Goal: Task Accomplishment & Management: Use online tool/utility

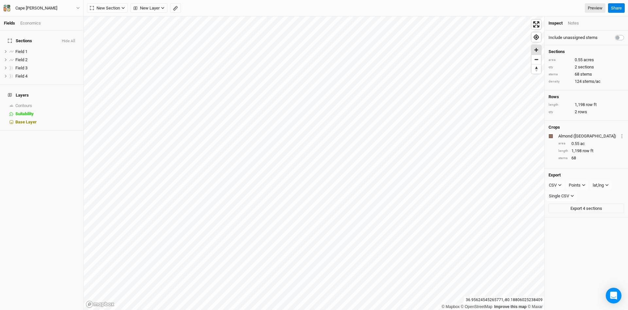
click at [540, 49] on span "Zoom in" at bounding box center [535, 49] width 9 height 9
click at [538, 39] on span "Find my location" at bounding box center [535, 36] width 9 height 9
click at [538, 41] on span "Zoom in" at bounding box center [535, 40] width 9 height 9
click at [602, 105] on icon at bounding box center [601, 107] width 4 height 4
click at [602, 105] on div "1,198 row ft" at bounding box center [590, 107] width 31 height 10
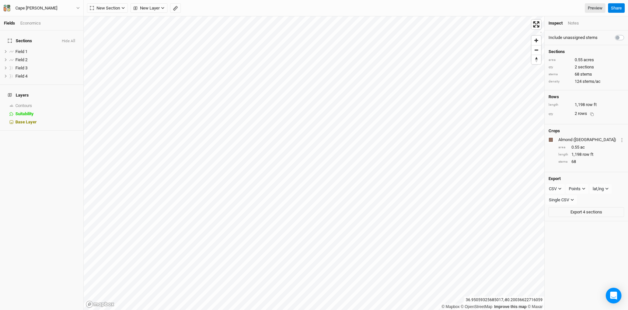
click at [616, 109] on div "qty 2 rows" at bounding box center [586, 114] width 76 height 10
click at [567, 99] on h4 "Rows" at bounding box center [586, 96] width 76 height 5
click at [556, 52] on h4 "Sections" at bounding box center [586, 51] width 76 height 5
click at [616, 56] on div "Sections area 0.55 acres qty 2 sections stems 68 stems density 124 stems/ac" at bounding box center [585, 67] width 83 height 45
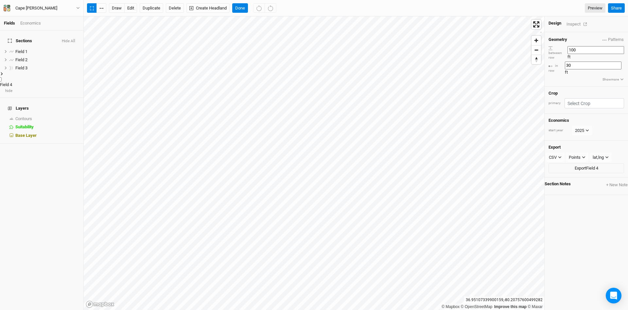
click at [12, 82] on span "Field 4" at bounding box center [6, 84] width 12 height 5
click at [599, 49] on input "100" at bounding box center [595, 50] width 57 height 8
type input "1"
type input "60"
click at [560, 64] on div "Geometry Patterns ＋ New in-row pattern between row 60 ft in row 30 ft Show more" at bounding box center [585, 59] width 83 height 54
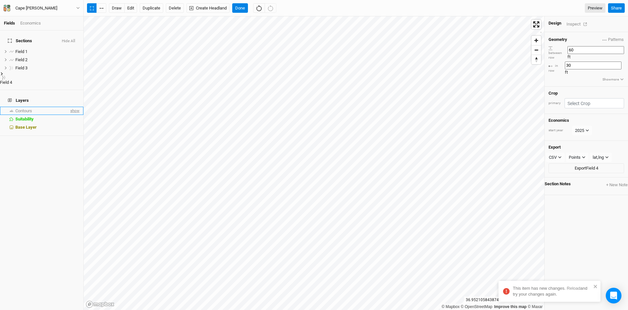
click at [77, 107] on span "show" at bounding box center [74, 111] width 10 height 8
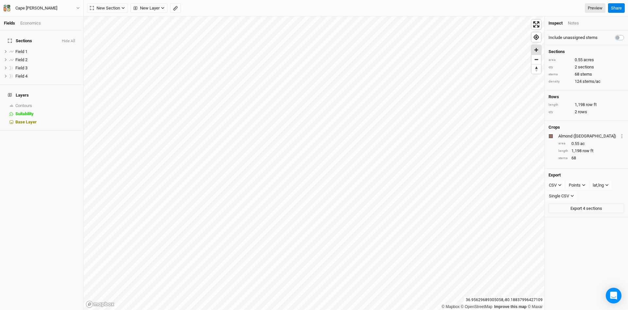
click at [537, 49] on span "Zoom in" at bounding box center [535, 49] width 9 height 9
click at [70, 73] on span "hide" at bounding box center [70, 76] width 7 height 8
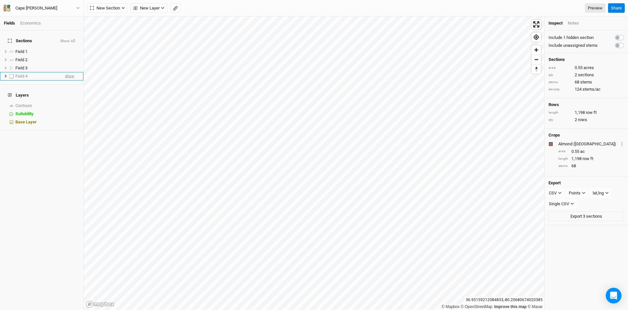
click at [70, 73] on span "show" at bounding box center [69, 76] width 9 height 8
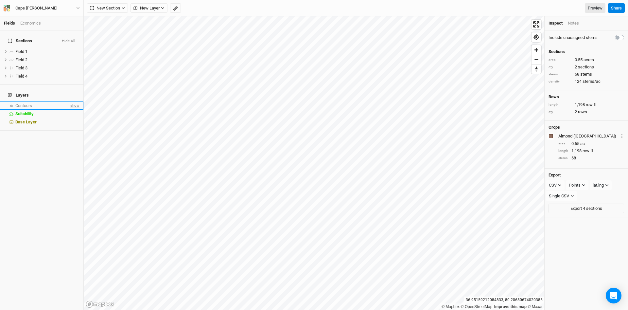
click at [75, 101] on span "show" at bounding box center [74, 105] width 10 height 8
click at [72, 72] on span "hide" at bounding box center [70, 76] width 7 height 8
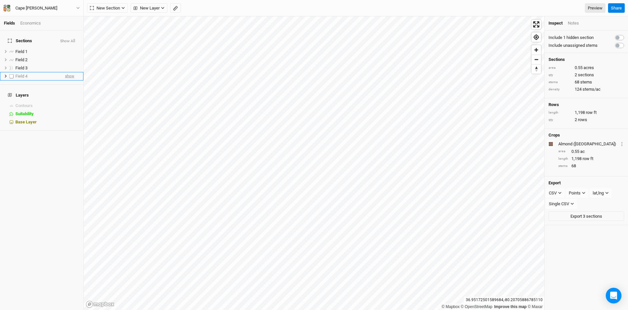
click at [72, 72] on span "show" at bounding box center [69, 76] width 9 height 8
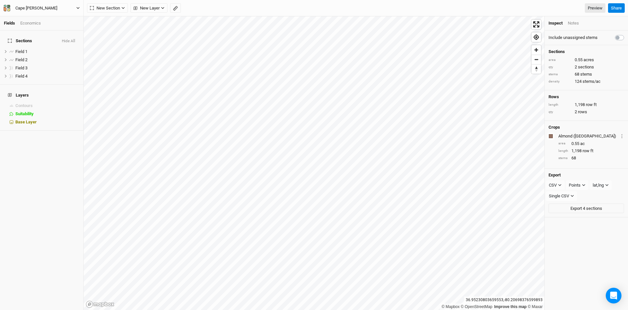
click at [79, 8] on icon "button" at bounding box center [78, 8] width 4 height 4
click at [57, 28] on button "Project Settings" at bounding box center [54, 27] width 52 height 9
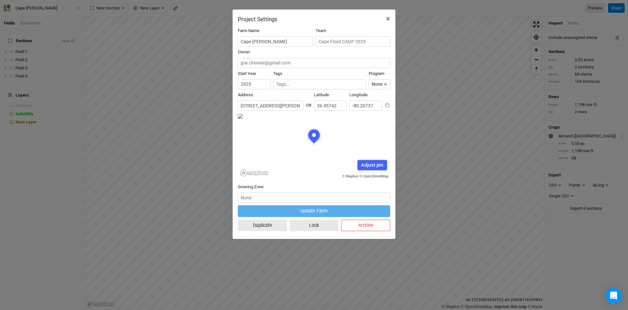
scroll to position [33, 76]
click at [388, 20] on span "×" at bounding box center [388, 18] width 4 height 9
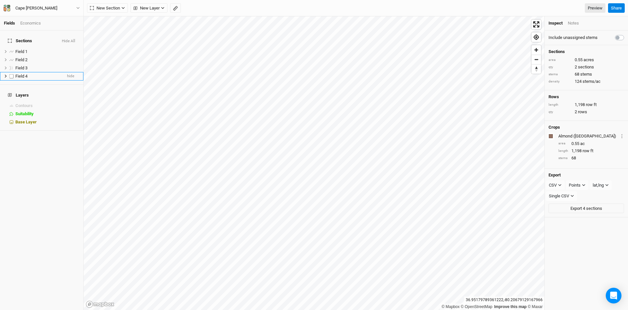
click at [20, 74] on span "Field 4" at bounding box center [21, 76] width 12 height 5
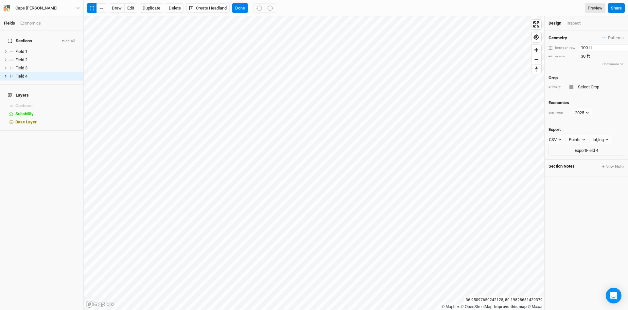
click at [583, 47] on input "100" at bounding box center [607, 47] width 57 height 7
type input "60"
click at [591, 35] on div "Geometry Patterns ＋ New in-row pattern" at bounding box center [586, 37] width 76 height 7
click at [31, 65] on div "Field 3" at bounding box center [38, 67] width 46 height 5
click at [583, 45] on input "100" at bounding box center [607, 47] width 57 height 7
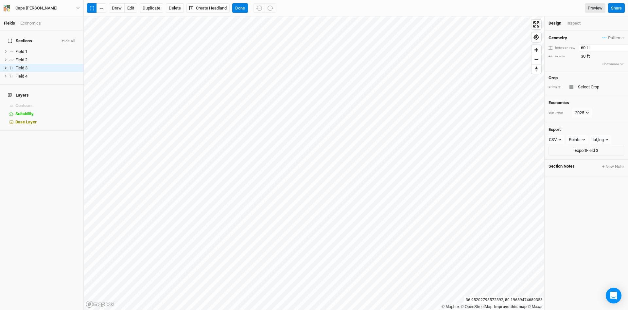
type input "60"
click at [587, 66] on div "Geometry Patterns ＋ New in-row pattern between row 60 ft in row 30 ft Show more" at bounding box center [585, 50] width 83 height 41
click at [584, 87] on input "text" at bounding box center [600, 87] width 48 height 8
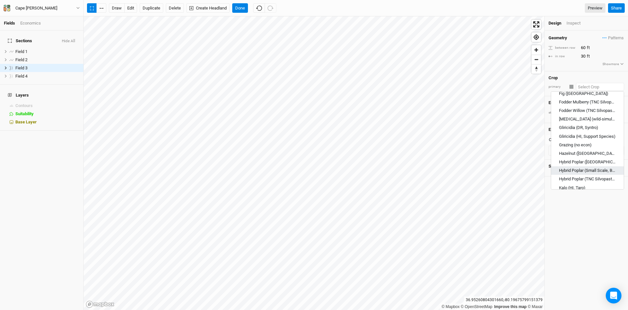
scroll to position [383, 0]
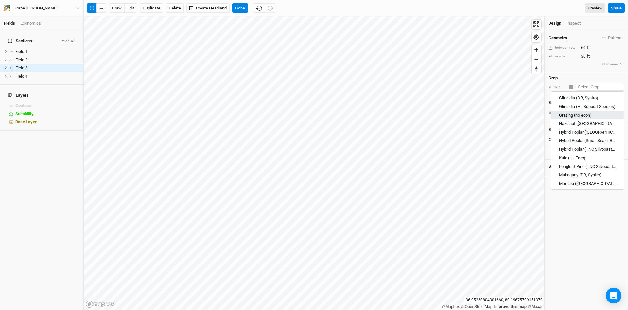
click at [593, 115] on div "Grazing (no econ)" at bounding box center [587, 115] width 57 height 6
type input "Grazing (no econ)"
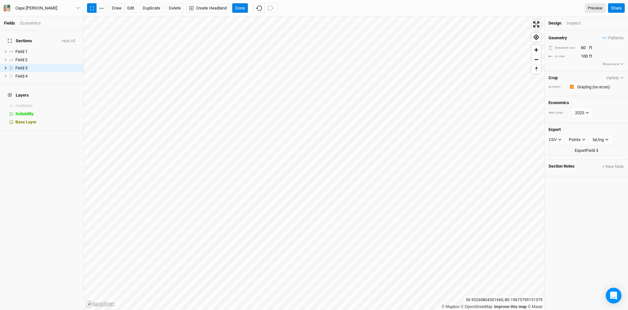
type input "100"
click at [44, 74] on div "Field 4" at bounding box center [38, 76] width 46 height 5
click at [588, 86] on input "text" at bounding box center [600, 87] width 48 height 8
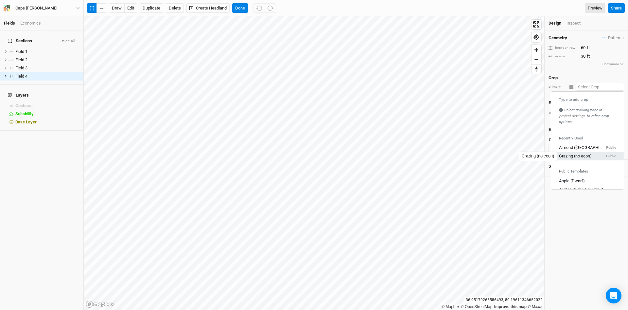
click at [578, 157] on div "Grazing (no econ)" at bounding box center [575, 156] width 33 height 6
type input "100"
click at [582, 46] on input "100" at bounding box center [607, 47] width 57 height 7
type input "60"
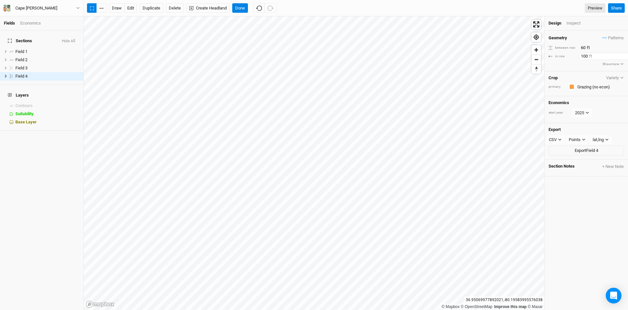
click at [583, 60] on input "100" at bounding box center [607, 56] width 57 height 7
type input "30"
click at [566, 66] on div "Geometry Patterns ＋ New in-row pattern between row 60 ft in row 30 ft Show more" at bounding box center [585, 50] width 83 height 41
click at [48, 65] on div "Field 3" at bounding box center [38, 67] width 46 height 5
click at [580, 46] on input "100" at bounding box center [607, 47] width 57 height 7
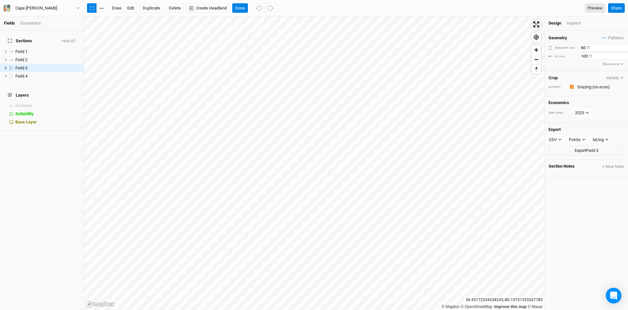
type input "60"
click at [582, 57] on input "100" at bounding box center [607, 56] width 57 height 7
type input "30"
click at [559, 67] on div "Geometry Patterns ＋ New in-row pattern between row 60 ft in row 30 ft Show more" at bounding box center [585, 50] width 83 height 41
click at [623, 78] on icon "button" at bounding box center [622, 78] width 4 height 4
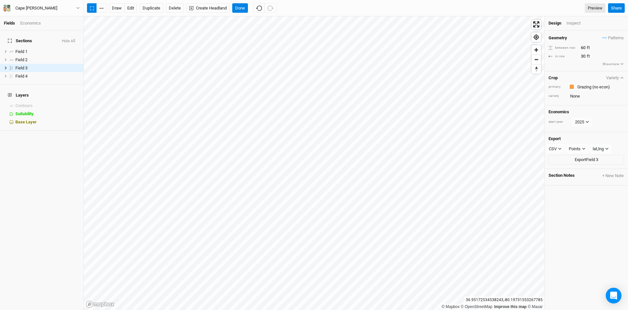
click at [621, 64] on icon "button" at bounding box center [622, 64] width 4 height 4
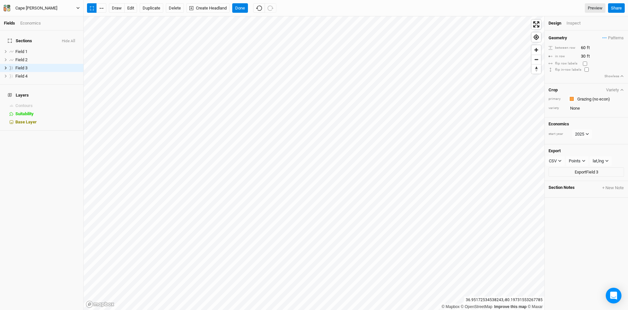
click at [79, 7] on icon "button" at bounding box center [78, 8] width 4 height 4
click at [80, 6] on button "Cape [PERSON_NAME]" at bounding box center [41, 8] width 77 height 7
click at [27, 7] on div "Cape [PERSON_NAME]" at bounding box center [36, 8] width 42 height 7
click at [49, 28] on button "Project Settings" at bounding box center [54, 27] width 52 height 9
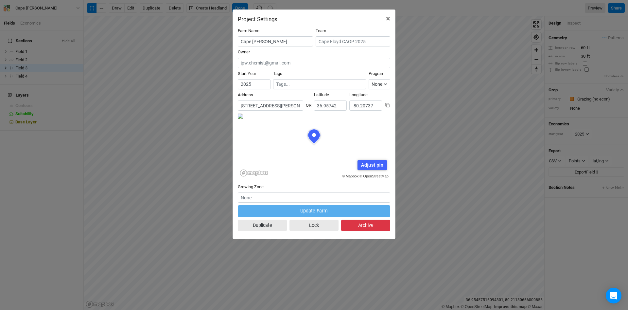
click at [366, 225] on button "Archive" at bounding box center [365, 224] width 49 height 11
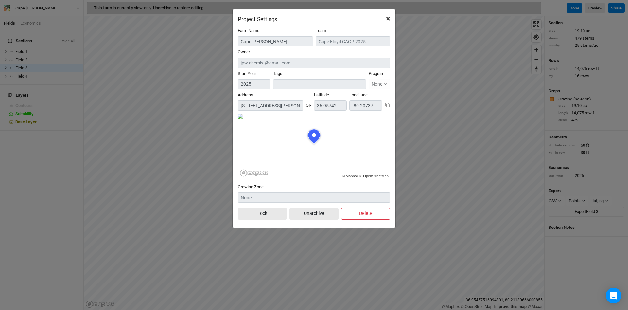
click at [389, 20] on span "×" at bounding box center [388, 18] width 4 height 9
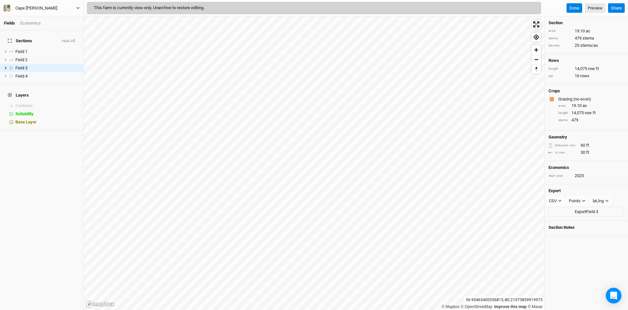
click at [77, 8] on icon "button" at bounding box center [78, 8] width 4 height 4
click at [61, 29] on button "Project Settings" at bounding box center [54, 27] width 52 height 9
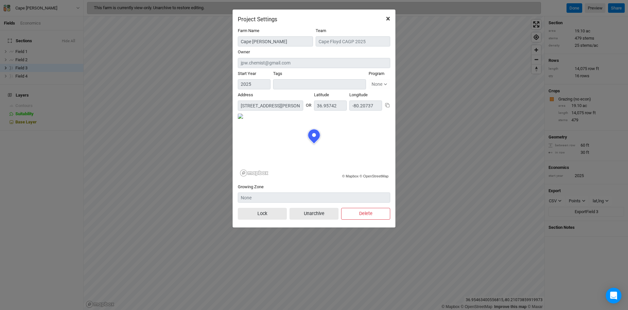
click at [389, 18] on span "×" at bounding box center [388, 18] width 4 height 9
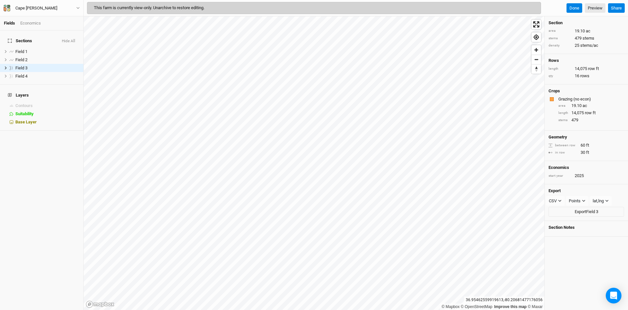
click at [80, 8] on div "Cape [PERSON_NAME] Back Project Settings User settings Imperial Metric Keyboard…" at bounding box center [42, 8] width 84 height 16
click at [78, 7] on icon "button" at bounding box center [78, 8] width 4 height 4
click at [63, 28] on button "Project Settings" at bounding box center [54, 27] width 52 height 9
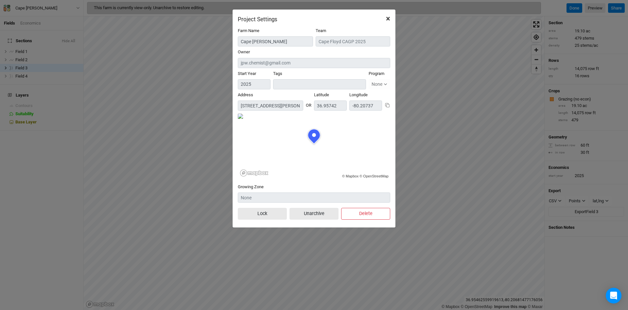
click at [389, 18] on span "×" at bounding box center [388, 18] width 4 height 9
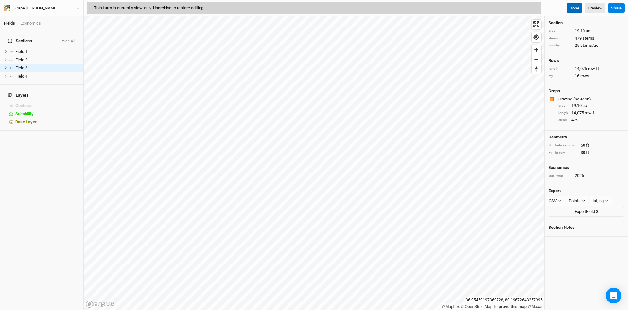
click at [575, 9] on button "Done" at bounding box center [574, 8] width 16 height 10
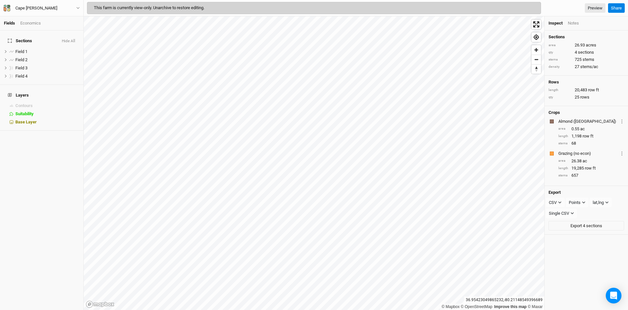
click at [8, 39] on icon at bounding box center [10, 41] width 4 height 4
click at [12, 47] on label at bounding box center [12, 51] width 8 height 8
click at [12, 49] on input "checkbox" at bounding box center [11, 51] width 4 height 4
checkbox input "true"
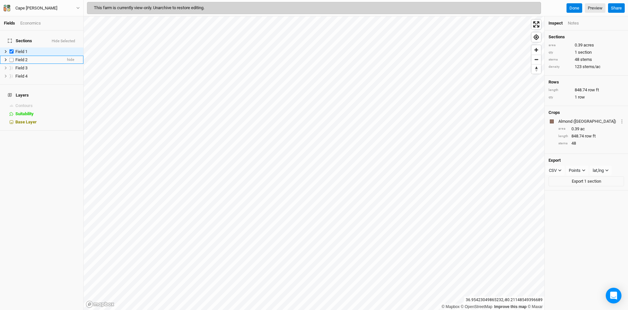
click at [13, 56] on label at bounding box center [12, 60] width 8 height 8
click at [13, 58] on input "checkbox" at bounding box center [11, 60] width 4 height 4
checkbox input "true"
click at [11, 64] on label at bounding box center [12, 68] width 8 height 8
click at [11, 66] on input "checkbox" at bounding box center [11, 68] width 4 height 4
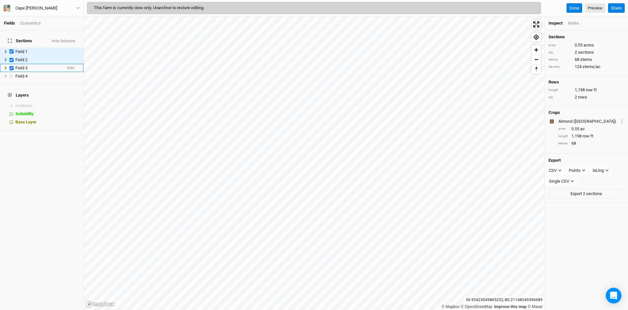
checkbox input "true"
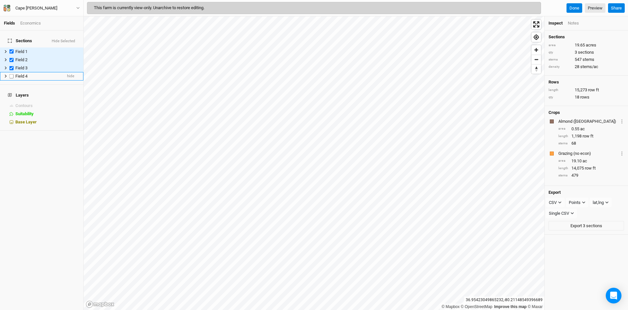
click at [11, 73] on label at bounding box center [12, 76] width 8 height 8
click at [11, 74] on input "checkbox" at bounding box center [11, 76] width 4 height 4
checkbox input "true"
click at [81, 9] on div "Cape [PERSON_NAME] Back Project Settings User settings Imperial Metric Keyboard…" at bounding box center [42, 8] width 84 height 16
click at [79, 8] on icon "button" at bounding box center [78, 8] width 4 height 4
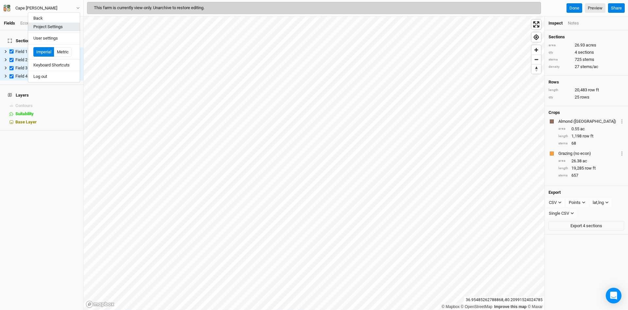
click at [69, 28] on button "Project Settings" at bounding box center [54, 27] width 52 height 9
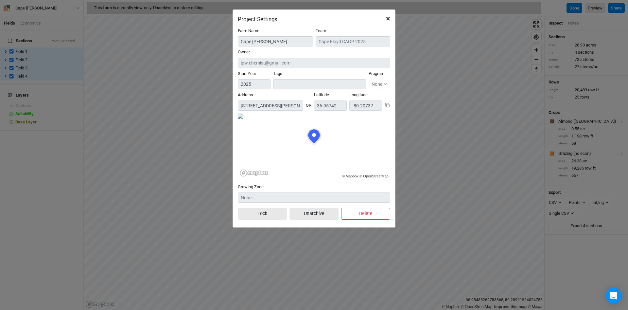
click at [387, 18] on span "×" at bounding box center [388, 18] width 4 height 9
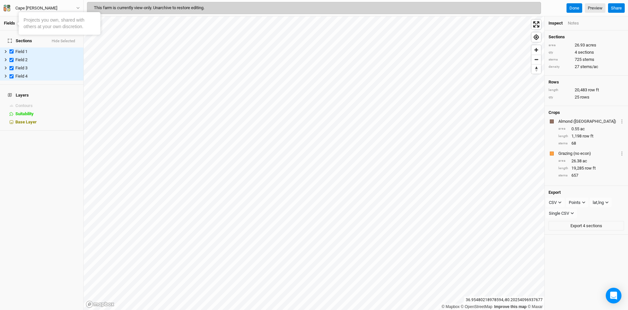
click at [12, 24] on link "Fields" at bounding box center [9, 23] width 11 height 5
click at [574, 7] on button "Done" at bounding box center [574, 8] width 16 height 10
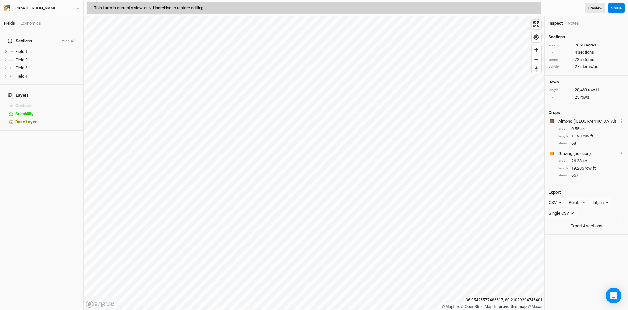
click at [79, 8] on icon "button" at bounding box center [78, 8] width 4 height 4
click at [56, 19] on button "Back" at bounding box center [54, 18] width 52 height 9
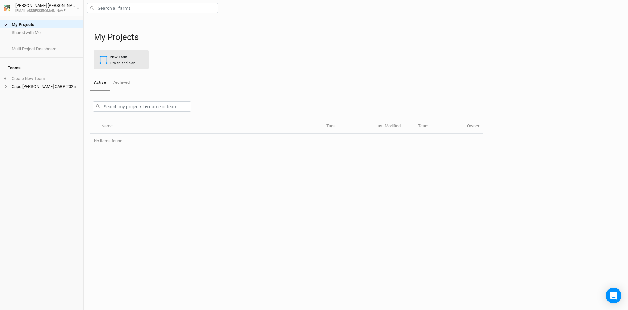
click at [117, 57] on div "New Farm" at bounding box center [122, 57] width 25 height 6
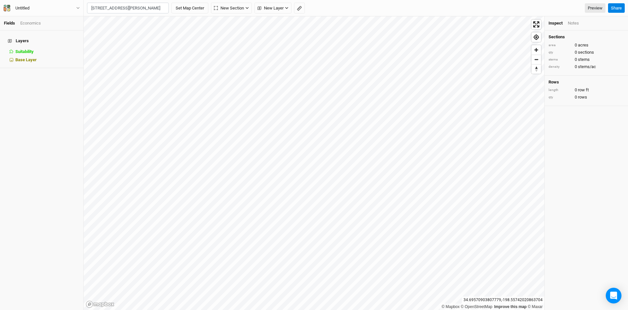
click at [122, 45] on div "[STREET_ADDRESS][PERSON_NAME]" at bounding box center [140, 50] width 81 height 11
type input "[STREET_ADDRESS][PERSON_NAME][PERSON_NAME][US_STATE]"
click at [194, 9] on button "Set Map Center" at bounding box center [189, 8] width 37 height 11
click at [125, 8] on icon "button" at bounding box center [123, 8] width 4 height 4
click at [125, 8] on button "New Section" at bounding box center [107, 8] width 41 height 10
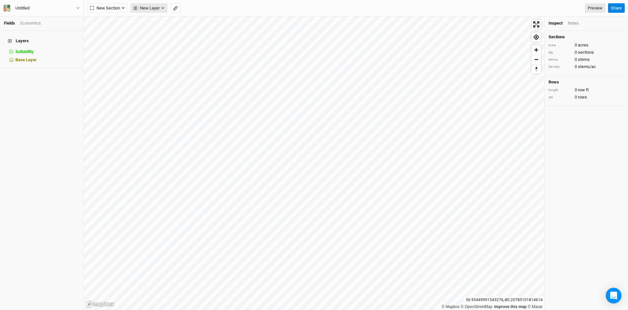
click at [165, 8] on button "New Layer" at bounding box center [148, 8] width 37 height 10
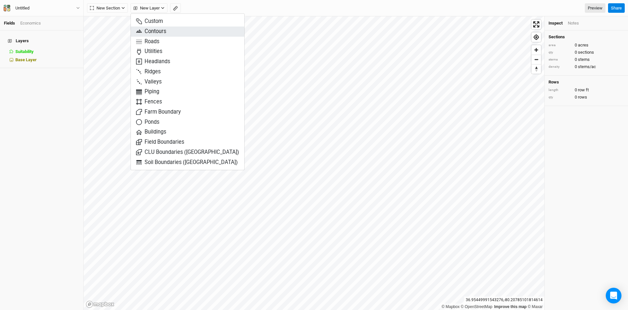
click at [160, 32] on span "Contours" at bounding box center [151, 32] width 30 height 8
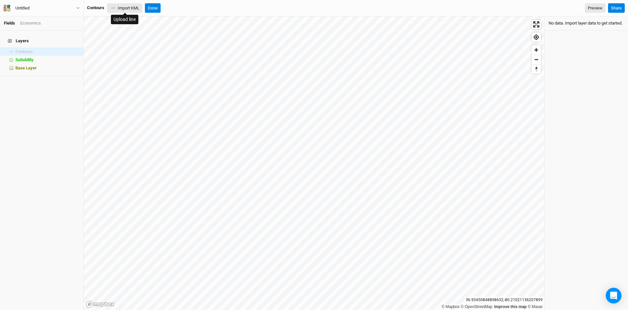
click at [131, 6] on button "Import KML" at bounding box center [124, 8] width 35 height 10
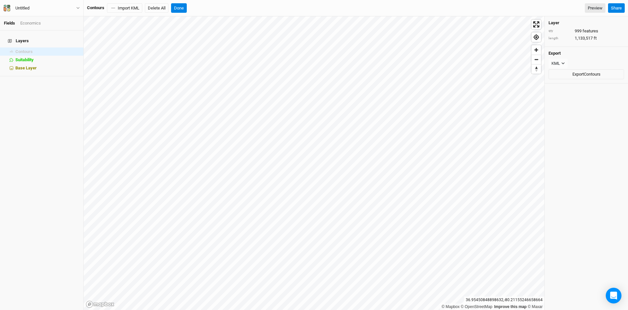
click at [14, 36] on h4 "Layers" at bounding box center [42, 40] width 76 height 13
click at [181, 10] on button "Done" at bounding box center [179, 8] width 16 height 10
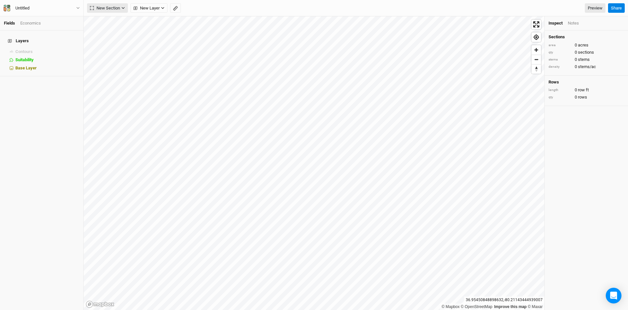
click at [123, 8] on icon "button" at bounding box center [123, 8] width 4 height 4
click at [535, 51] on span "Zoom in" at bounding box center [535, 49] width 9 height 9
click at [537, 50] on span "Zoom in" at bounding box center [535, 49] width 9 height 9
click at [125, 9] on icon "button" at bounding box center [123, 8] width 4 height 4
click at [109, 41] on div "Keyline Beta" at bounding box center [116, 42] width 31 height 8
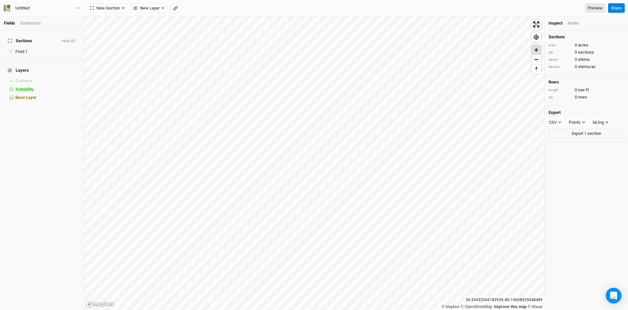
click at [539, 51] on span "Zoom in" at bounding box center [535, 49] width 9 height 9
click at [537, 51] on span "Zoom in" at bounding box center [535, 49] width 9 height 9
click at [122, 8] on icon "button" at bounding box center [123, 8] width 4 height 4
click at [113, 41] on div "Keyline Beta" at bounding box center [116, 42] width 31 height 8
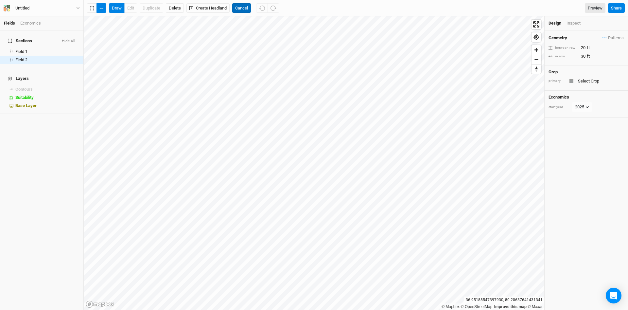
click at [240, 9] on button "Cancel" at bounding box center [241, 8] width 19 height 10
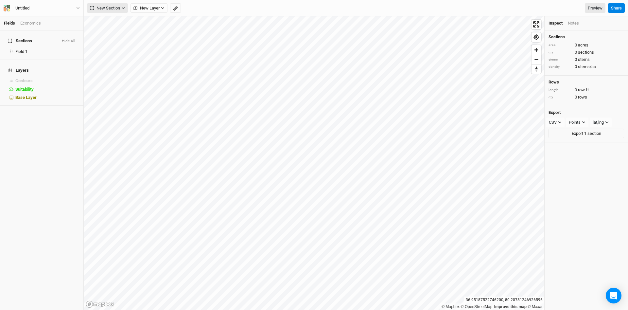
click at [126, 7] on button "New Section" at bounding box center [107, 8] width 41 height 10
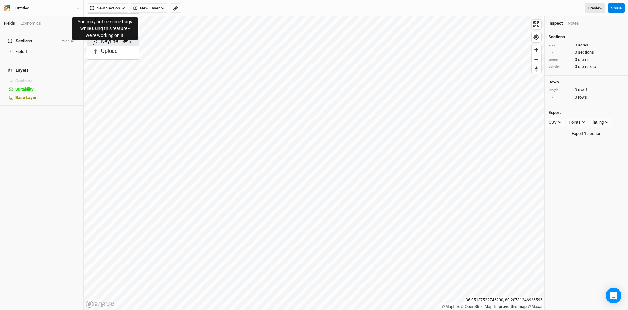
click at [127, 43] on span "Beta" at bounding box center [126, 42] width 11 height 6
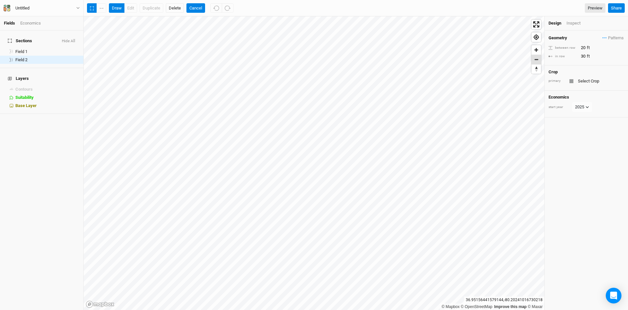
click at [536, 61] on span "Zoom out" at bounding box center [535, 59] width 9 height 9
click at [538, 49] on span "Zoom in" at bounding box center [535, 49] width 9 height 9
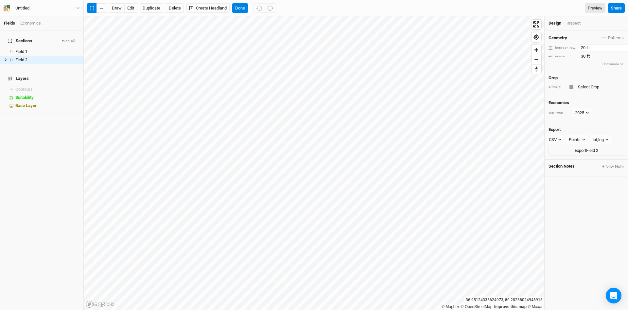
click at [581, 47] on input "20" at bounding box center [607, 47] width 57 height 7
type input "60"
click at [566, 60] on div "Geometry Patterns ＋ New in-row pattern between row 60 ft in row 30 ft Show more" at bounding box center [585, 50] width 83 height 41
click at [131, 9] on button "edit" at bounding box center [130, 8] width 13 height 10
click at [538, 59] on span "Zoom out" at bounding box center [535, 59] width 9 height 9
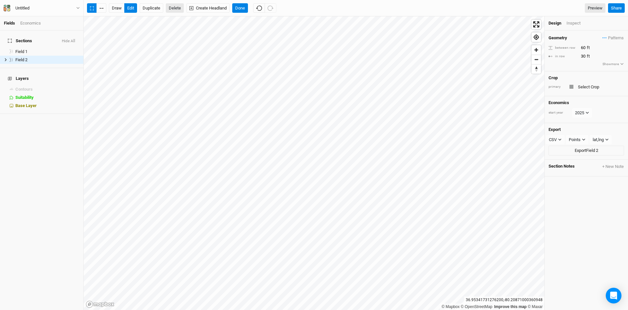
click at [178, 6] on button "Delete" at bounding box center [175, 8] width 18 height 10
click at [192, 10] on button "Confirm" at bounding box center [192, 8] width 20 height 10
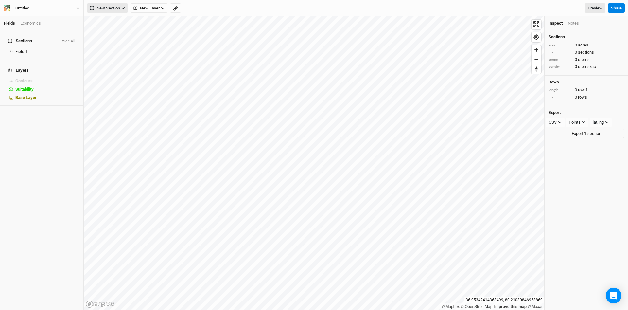
click at [123, 8] on icon "button" at bounding box center [123, 8] width 4 height 4
click at [118, 39] on div "Keyline Beta" at bounding box center [116, 42] width 31 height 8
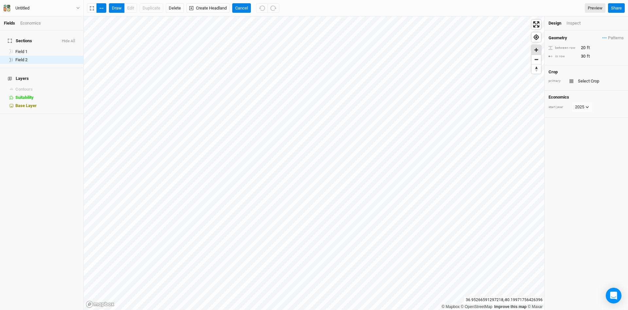
click at [536, 49] on span "Zoom in" at bounding box center [535, 49] width 9 height 9
click at [538, 23] on span "Enter fullscreen" at bounding box center [535, 24] width 9 height 9
click at [539, 51] on span "Zoom in" at bounding box center [535, 49] width 9 height 9
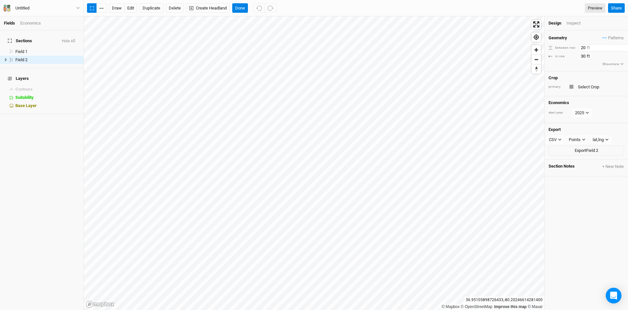
click at [581, 47] on input "20" at bounding box center [607, 47] width 57 height 7
type input "60"
click at [567, 66] on div "Geometry Patterns ＋ New in-row pattern between row 60 ft in row 30 ft Show more" at bounding box center [585, 50] width 83 height 41
click at [129, 8] on button "edit" at bounding box center [130, 8] width 13 height 10
click at [179, 9] on button "Delete" at bounding box center [175, 8] width 18 height 10
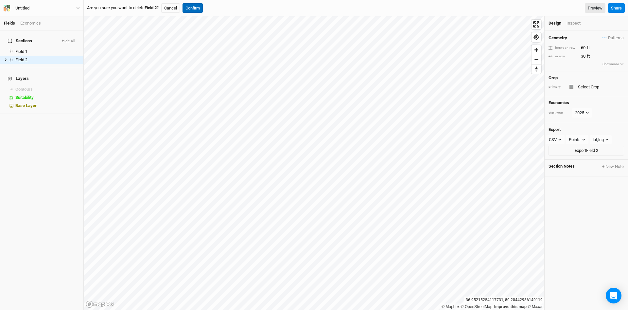
click at [195, 9] on button "Confirm" at bounding box center [192, 8] width 20 height 10
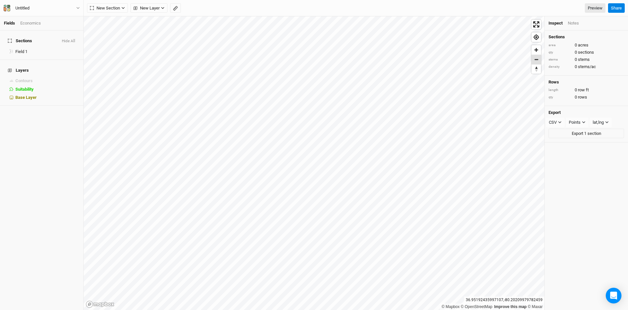
click at [537, 60] on span "Zoom out" at bounding box center [535, 59] width 9 height 9
click at [117, 9] on span "New Section" at bounding box center [105, 8] width 30 height 7
click at [114, 41] on div "Keyline Beta" at bounding box center [116, 42] width 31 height 8
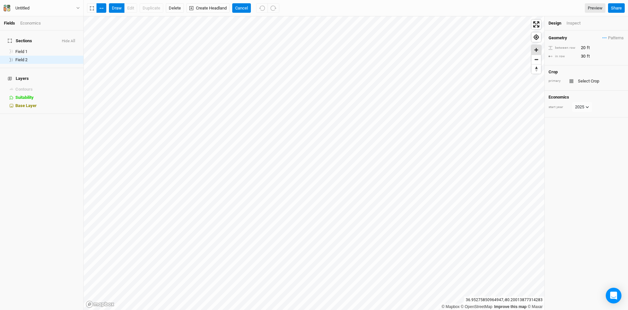
click at [538, 49] on span "Zoom in" at bounding box center [535, 49] width 9 height 9
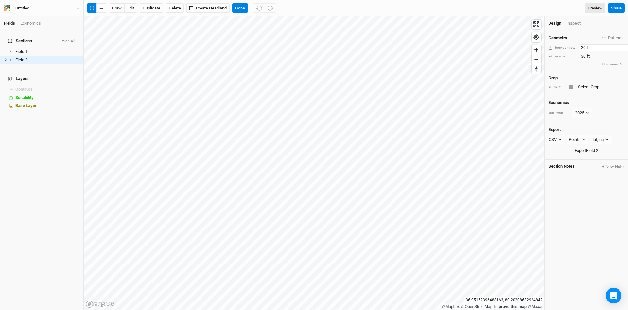
click at [580, 49] on input "20" at bounding box center [607, 47] width 57 height 7
type input "60"
click at [581, 63] on div "Geometry Patterns ＋ New in-row pattern between row 60 ft in row 30 ft Show more" at bounding box center [585, 50] width 83 height 41
click at [126, 8] on button "edit" at bounding box center [130, 8] width 13 height 10
click at [538, 50] on span "Zoom in" at bounding box center [535, 49] width 9 height 9
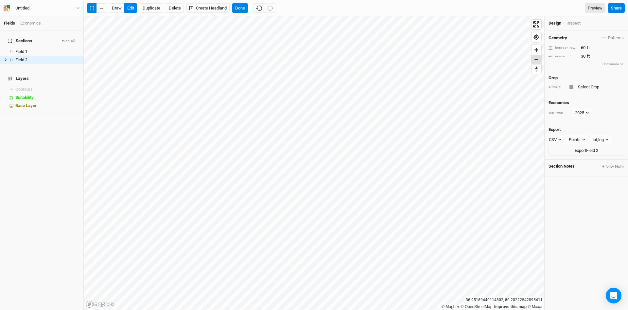
click at [538, 61] on span "Zoom out" at bounding box center [535, 59] width 9 height 9
click at [242, 7] on button "Done" at bounding box center [240, 8] width 16 height 10
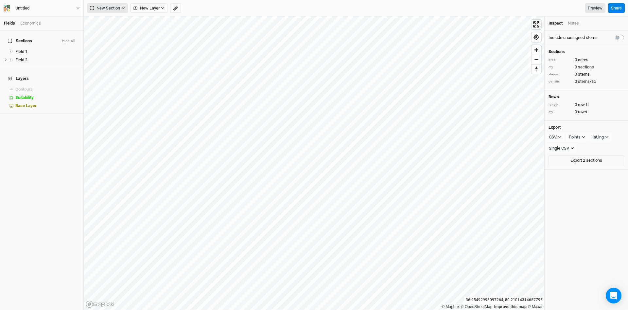
click at [122, 8] on icon "button" at bounding box center [123, 8] width 4 height 4
click at [113, 42] on div "Keyline Beta" at bounding box center [116, 42] width 31 height 8
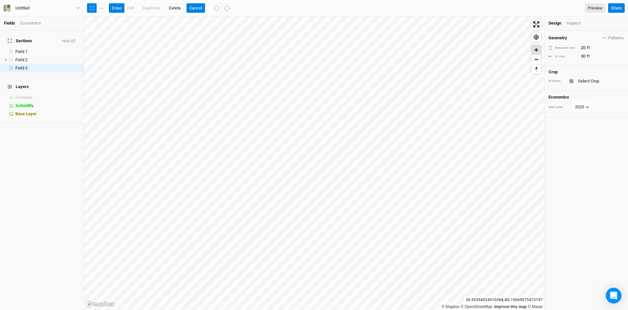
click at [539, 50] on span "Zoom in" at bounding box center [535, 49] width 9 height 9
click at [537, 59] on span "Zoom out" at bounding box center [535, 59] width 9 height 9
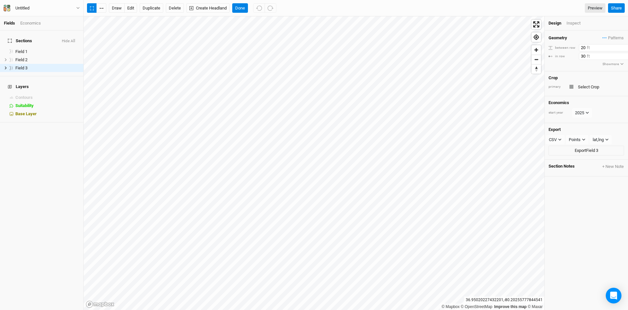
drag, startPoint x: 579, startPoint y: 46, endPoint x: 584, endPoint y: 56, distance: 10.7
click at [579, 47] on input "20" at bounding box center [607, 47] width 57 height 7
type input "60"
click at [566, 66] on div "Geometry Patterns ＋ New in-row pattern between row 60 ft in row 30 ft Show more" at bounding box center [585, 50] width 83 height 41
click at [179, 9] on button "Delete" at bounding box center [175, 8] width 18 height 10
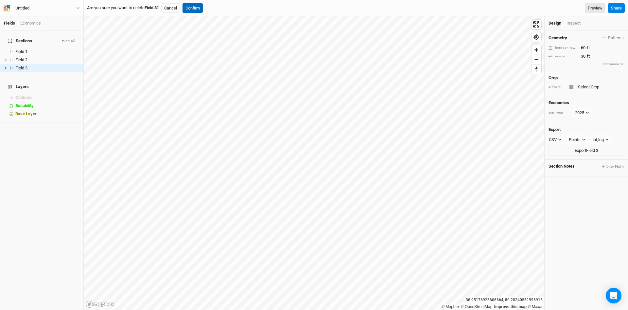
click at [191, 9] on button "Confirm" at bounding box center [192, 8] width 20 height 10
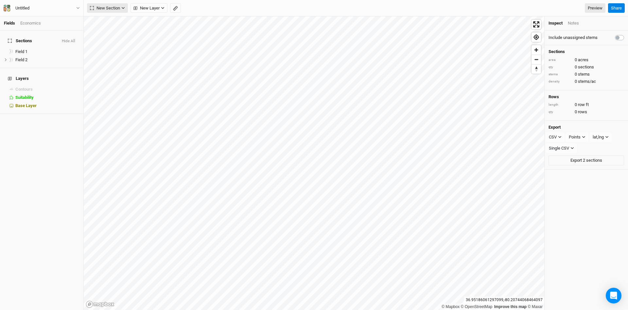
click at [118, 10] on span "New Section" at bounding box center [105, 8] width 30 height 7
click at [119, 42] on div "Keyline Beta" at bounding box center [116, 42] width 31 height 8
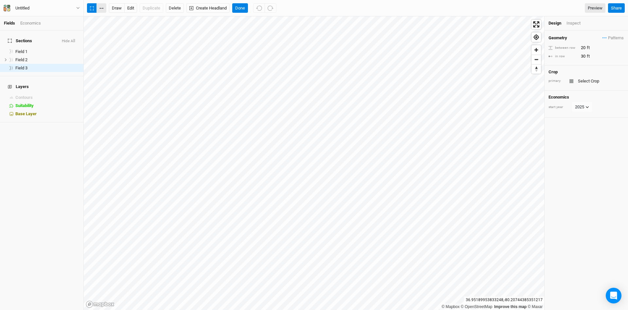
click at [99, 9] on button "button" at bounding box center [101, 8] width 10 height 10
drag, startPoint x: 580, startPoint y: 47, endPoint x: 577, endPoint y: 73, distance: 25.6
click at [580, 47] on input "20" at bounding box center [607, 47] width 57 height 7
type input "60"
click at [575, 65] on div "Geometry Patterns ＋ New in-row pattern between row 60 ft in row 30 ft Show more" at bounding box center [585, 50] width 83 height 41
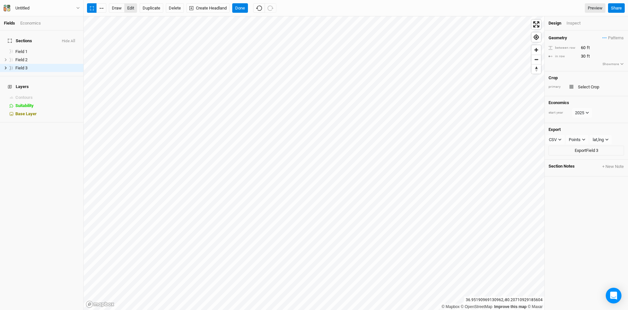
click at [128, 6] on button "edit" at bounding box center [130, 8] width 13 height 10
click at [177, 10] on button "Delete" at bounding box center [175, 8] width 18 height 10
click at [193, 9] on button "Confirm" at bounding box center [192, 8] width 20 height 10
click at [131, 8] on button "edit" at bounding box center [130, 8] width 13 height 10
click at [241, 9] on button "Done" at bounding box center [240, 8] width 16 height 10
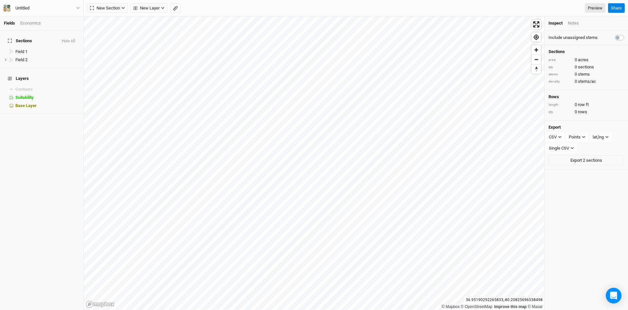
click at [80, 8] on div "Untitled Back Project Settings User settings Imperial Metric Keyboard Shortcuts…" at bounding box center [42, 8] width 84 height 16
click at [79, 8] on icon "button" at bounding box center [78, 8] width 4 height 4
click at [64, 18] on button "Back" at bounding box center [54, 18] width 52 height 9
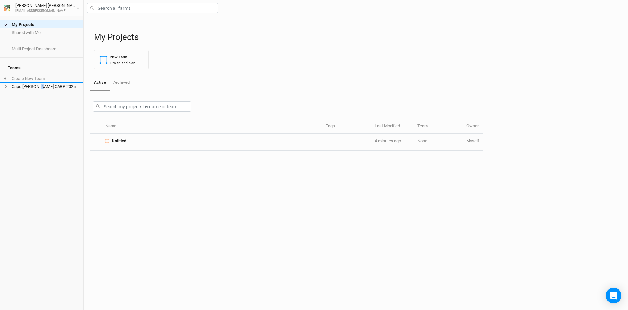
click at [42, 83] on li "Cape [PERSON_NAME] CAGP 2025" at bounding box center [41, 86] width 83 height 8
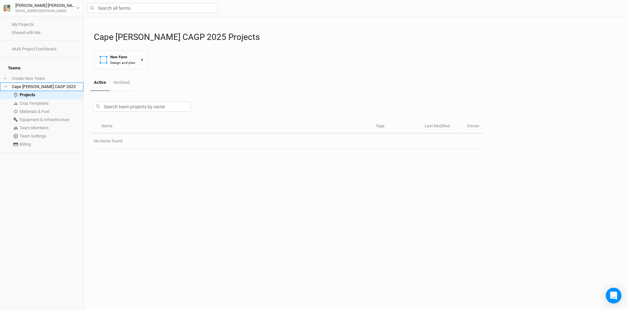
click at [31, 83] on li "Cape [PERSON_NAME] CAGP 2025" at bounding box center [41, 86] width 83 height 8
click at [29, 91] on link "Projects" at bounding box center [41, 95] width 83 height 8
click at [26, 92] on link "Projects" at bounding box center [41, 95] width 83 height 8
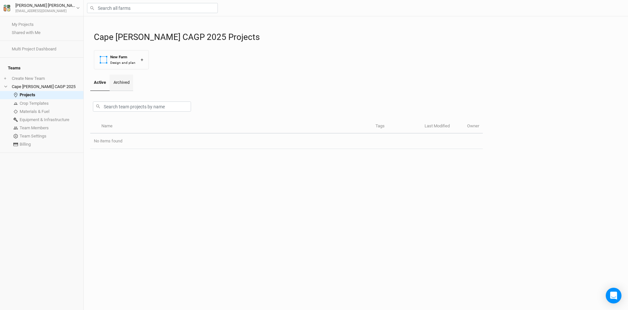
click at [125, 85] on link "Archived" at bounding box center [121, 83] width 23 height 16
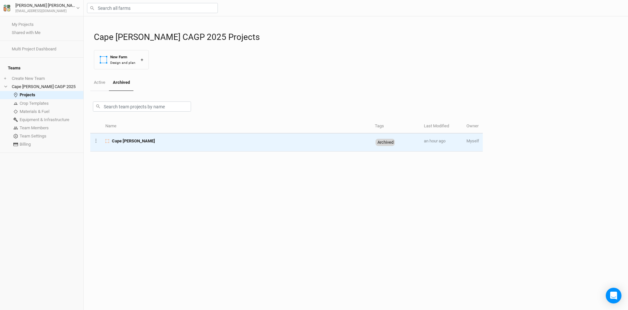
click at [129, 142] on span "Cape [PERSON_NAME]" at bounding box center [133, 141] width 43 height 6
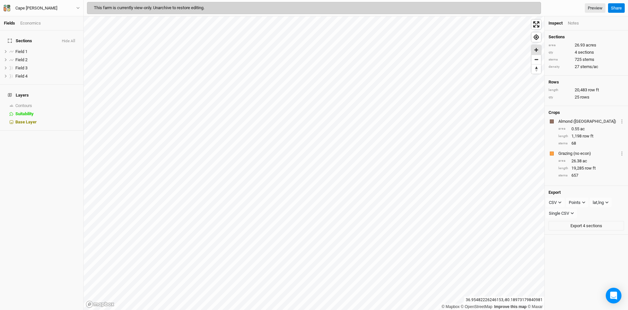
click at [538, 51] on span "Zoom in" at bounding box center [535, 49] width 9 height 9
click at [77, 101] on span "show" at bounding box center [74, 105] width 10 height 8
